Goal: Task Accomplishment & Management: Complete application form

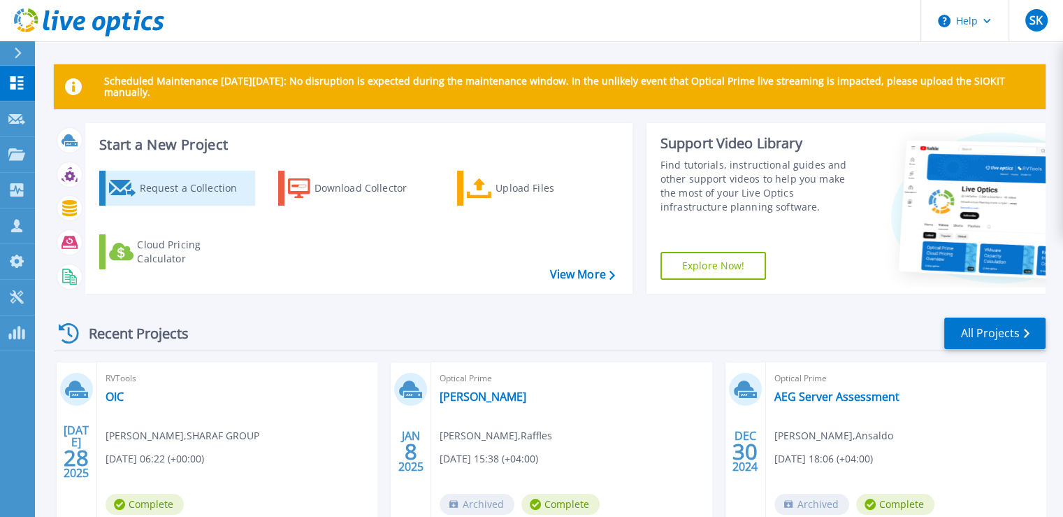
click at [182, 194] on div "Request a Collection" at bounding box center [195, 188] width 112 height 28
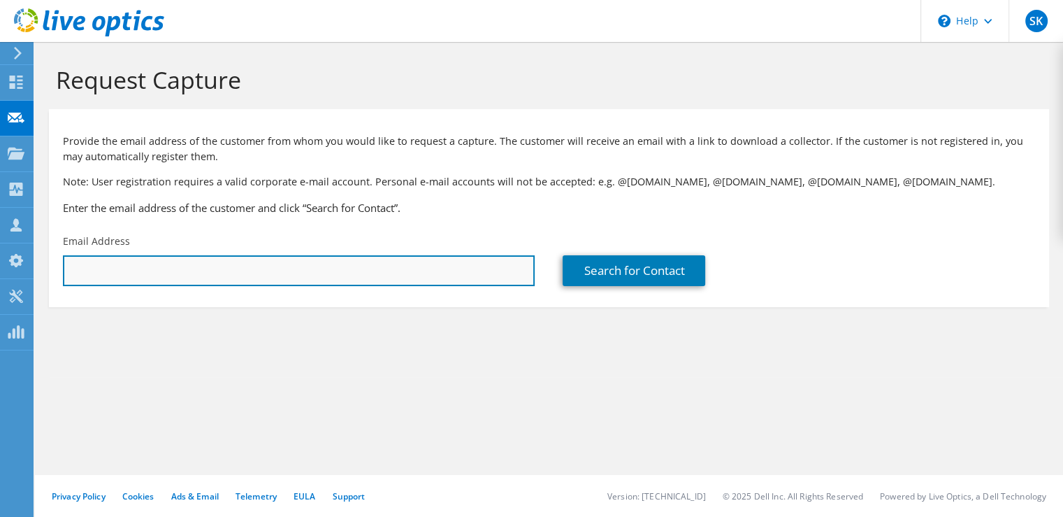
paste input "[EMAIL_ADDRESS][DOMAIN_NAME]"
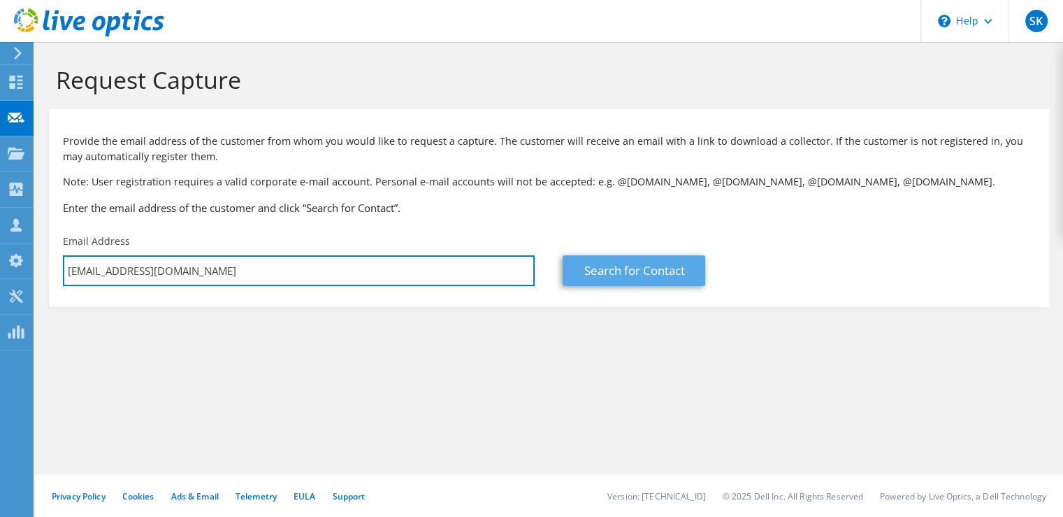
type input "[EMAIL_ADDRESS][DOMAIN_NAME]"
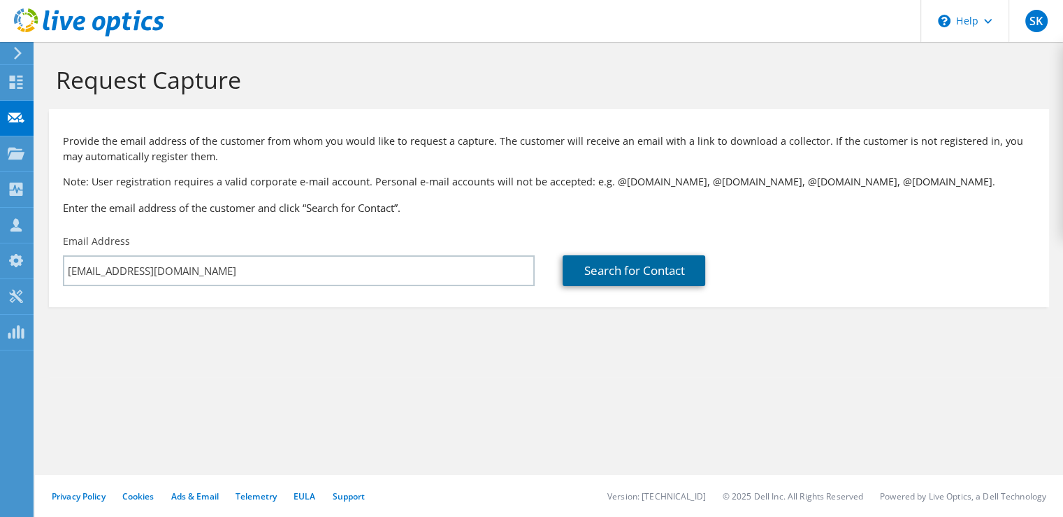
click at [598, 277] on link "Search for Contact" at bounding box center [634, 270] width 143 height 31
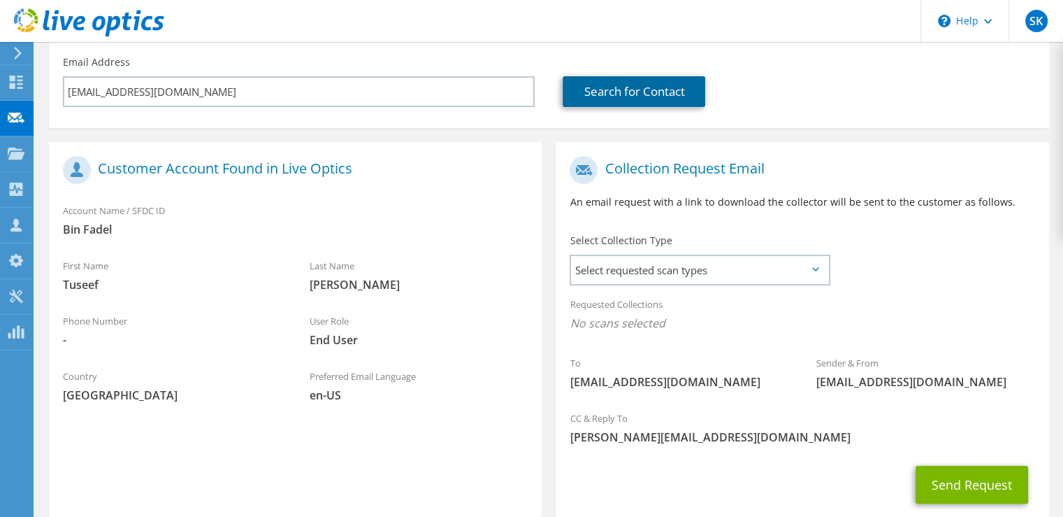
scroll to position [210, 0]
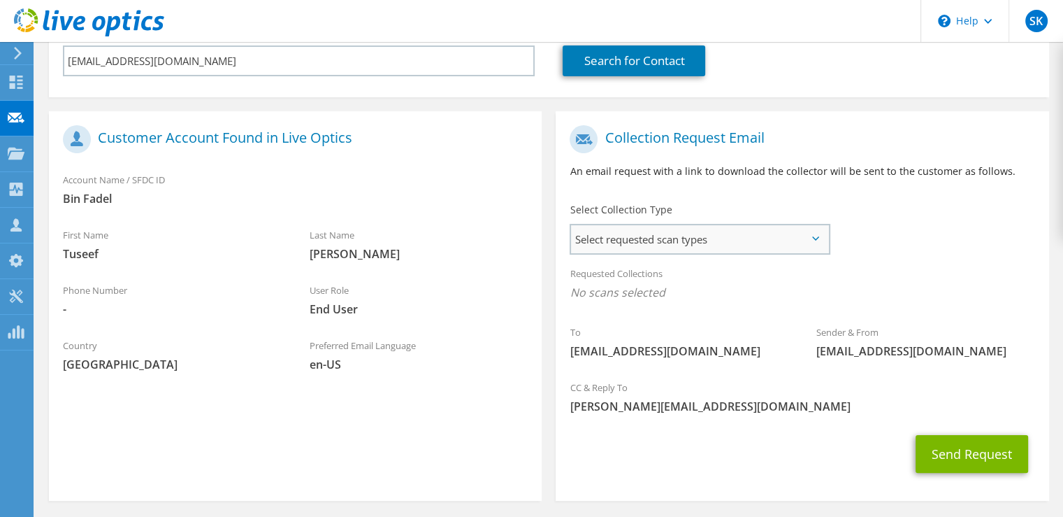
click at [683, 240] on span "Select requested scan types" at bounding box center [699, 239] width 257 height 28
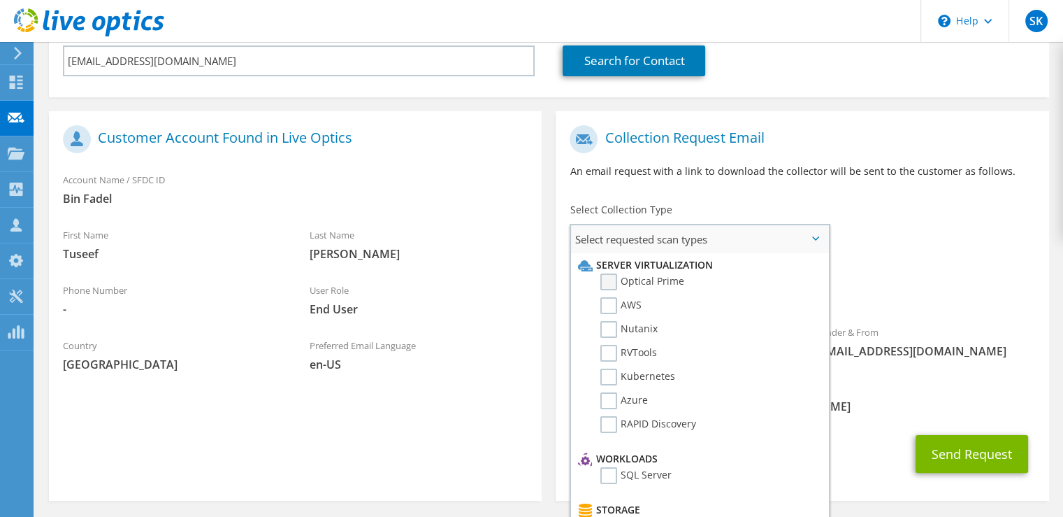
click at [610, 283] on label "Optical Prime" at bounding box center [642, 281] width 84 height 17
click at [0, 0] on input "Optical Prime" at bounding box center [0, 0] width 0 height 0
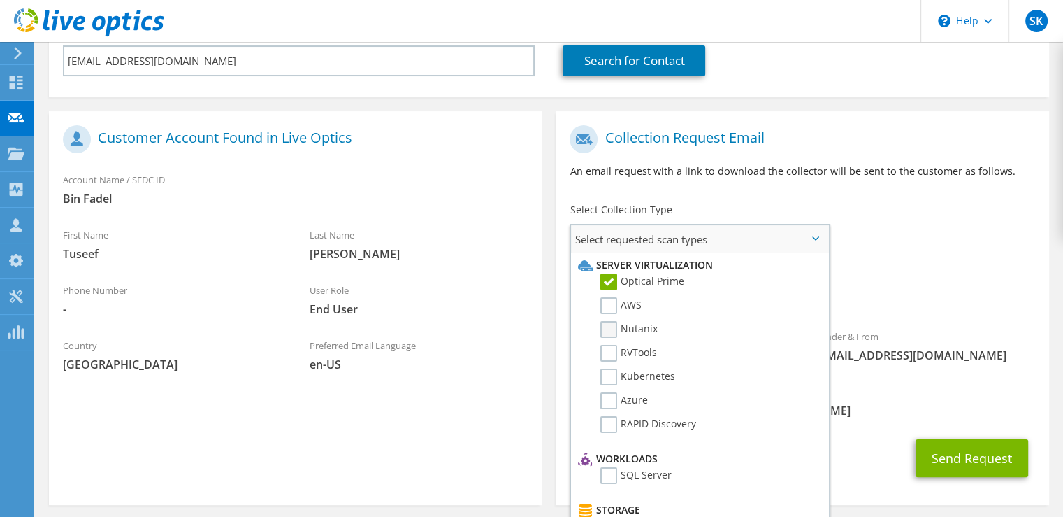
click at [601, 329] on label "Nutanix" at bounding box center [628, 329] width 57 height 17
click at [0, 0] on input "Nutanix" at bounding box center [0, 0] width 0 height 0
click at [605, 346] on label "RVTools" at bounding box center [628, 353] width 57 height 17
click at [0, 0] on input "RVTools" at bounding box center [0, 0] width 0 height 0
click at [608, 400] on label "Azure" at bounding box center [624, 400] width 48 height 17
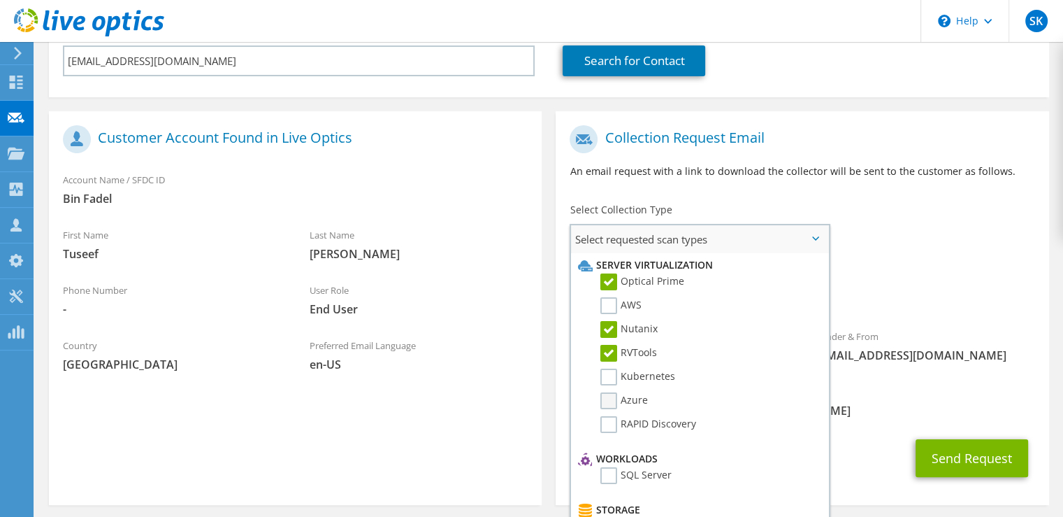
click at [0, 0] on input "Azure" at bounding box center [0, 0] width 0 height 0
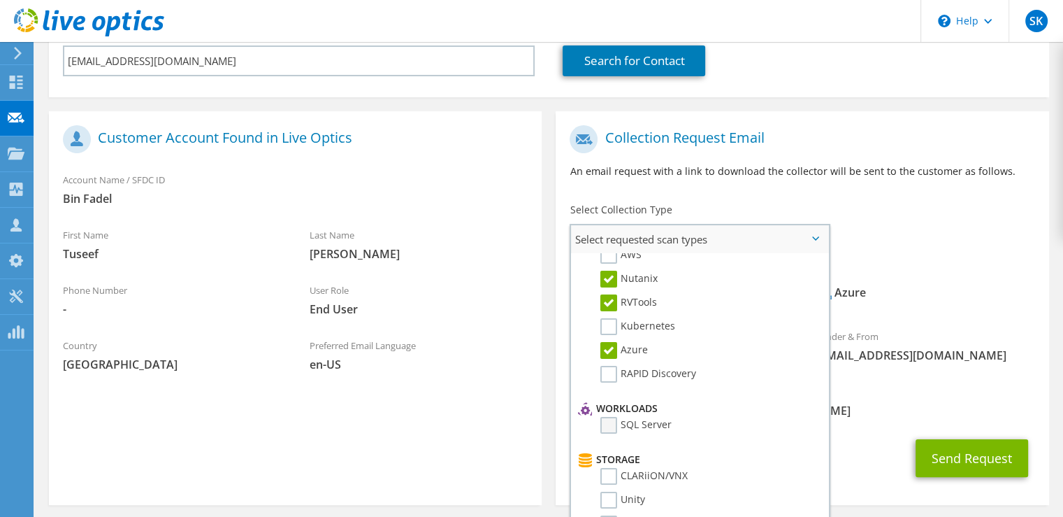
scroll to position [70, 0]
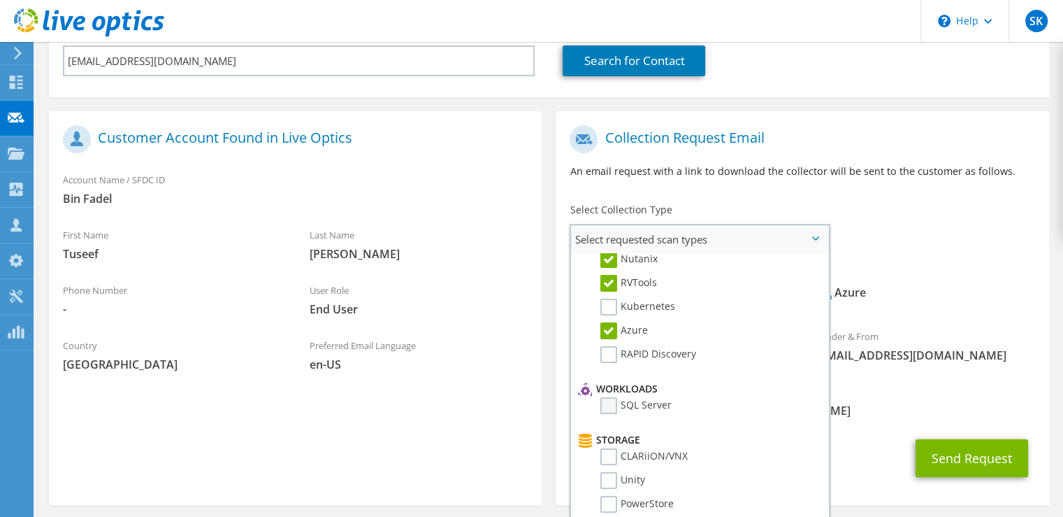
click at [607, 406] on label "SQL Server" at bounding box center [635, 405] width 71 height 17
click at [0, 0] on input "SQL Server" at bounding box center [0, 0] width 0 height 0
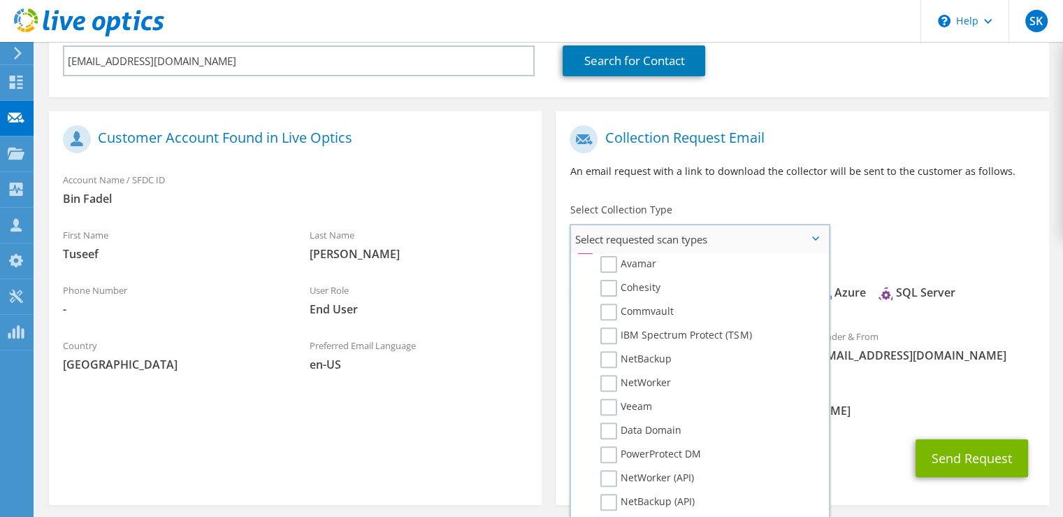
scroll to position [646, 0]
click at [873, 466] on div "Send Request" at bounding box center [802, 458] width 493 height 52
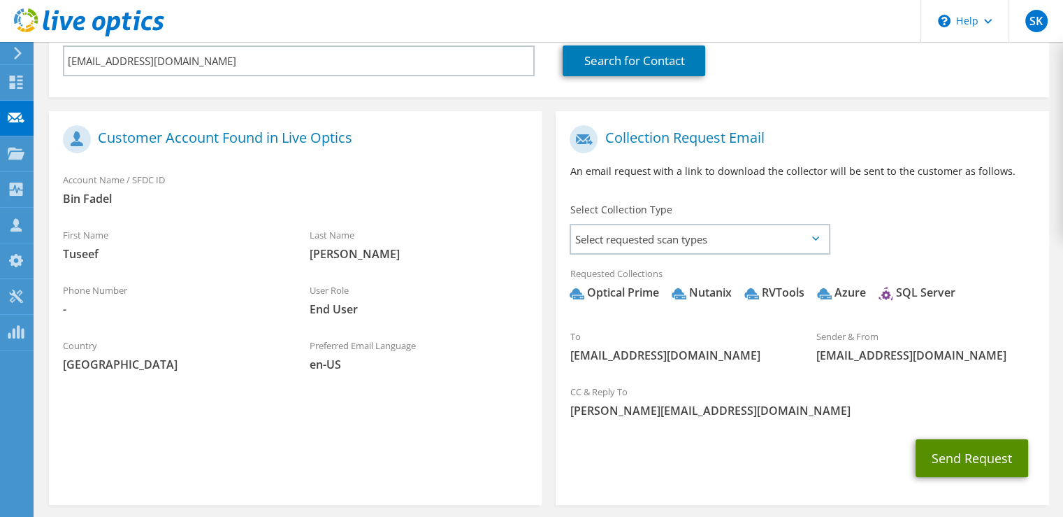
click at [962, 451] on button "Send Request" at bounding box center [972, 458] width 113 height 38
